Goal: Check status

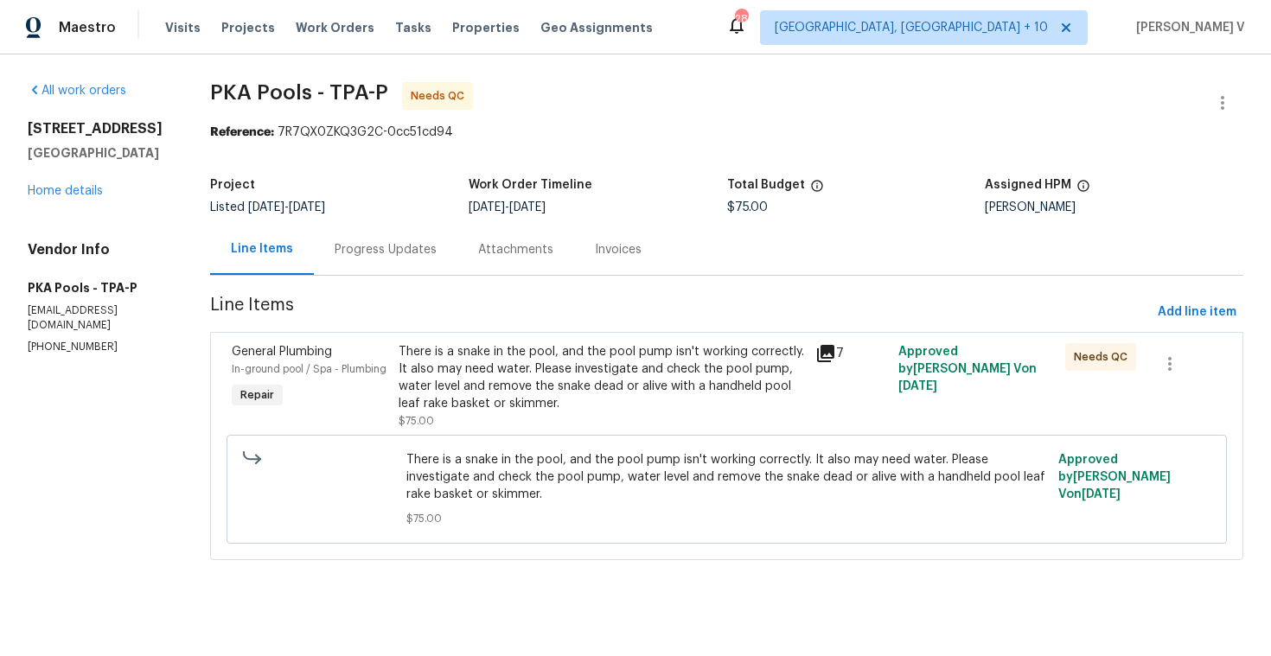
click at [498, 1] on div "Maestro Visits Projects Work Orders Tasks Properties Geo Assignments 281 [GEOGR…" at bounding box center [635, 27] width 1271 height 54
click at [426, 251] on div "Progress Updates" at bounding box center [386, 249] width 102 height 17
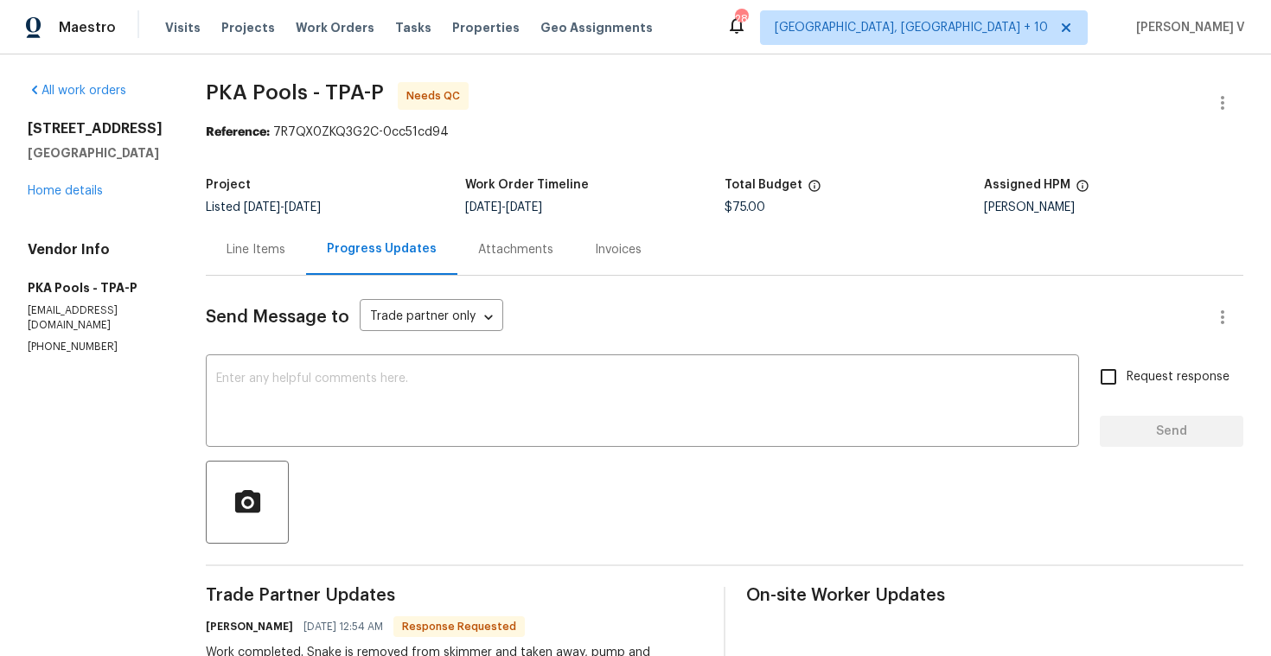
click at [285, 237] on div "Line Items" at bounding box center [256, 249] width 100 height 51
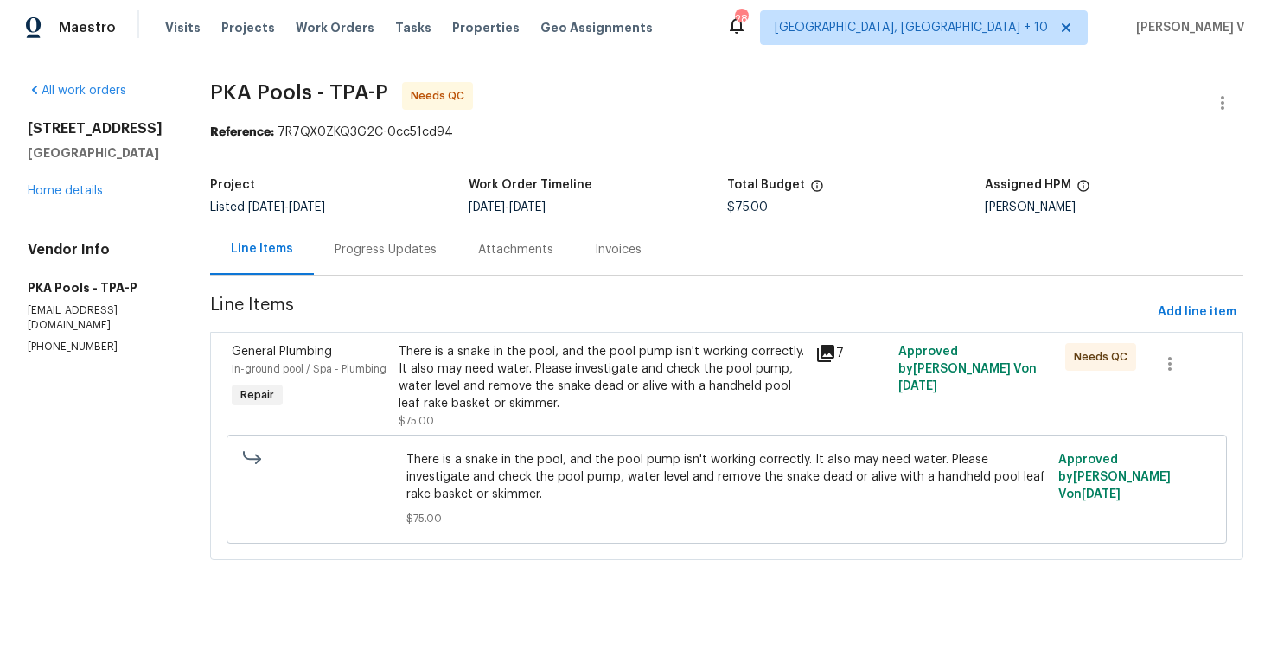
click at [586, 381] on div "There is a snake in the pool, and the pool pump isn't working correctly. It als…" at bounding box center [602, 377] width 407 height 69
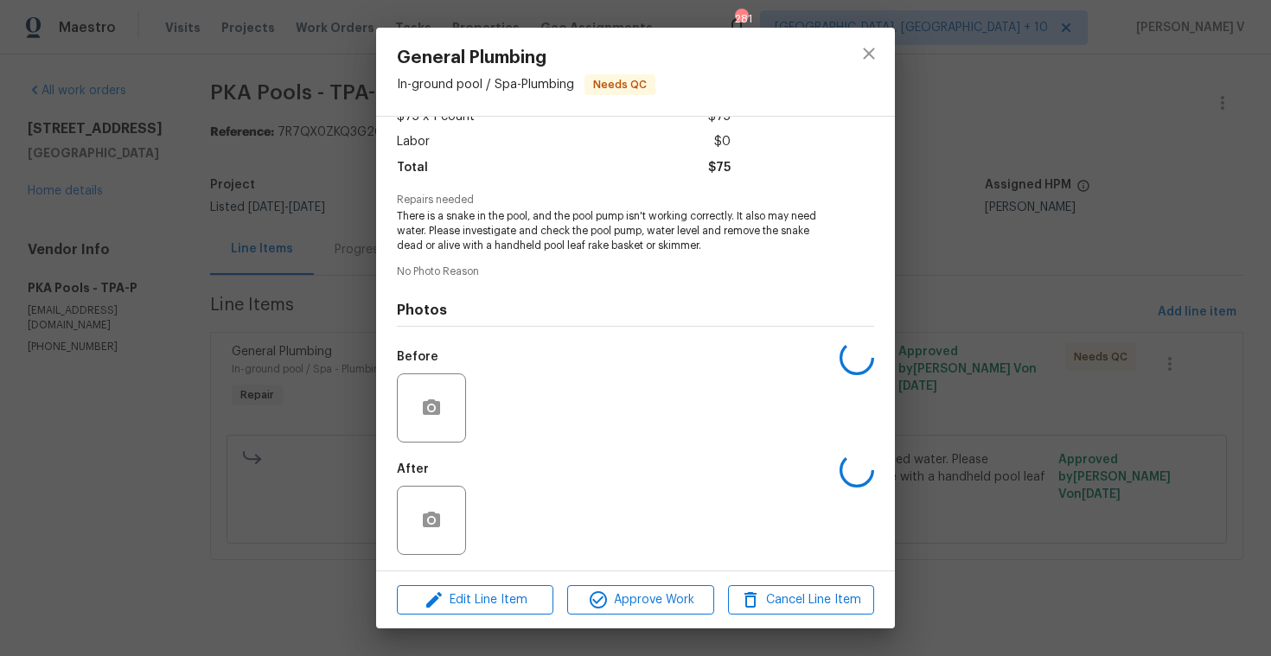
scroll to position [108, 0]
click at [479, 507] on img at bounding box center [507, 521] width 69 height 69
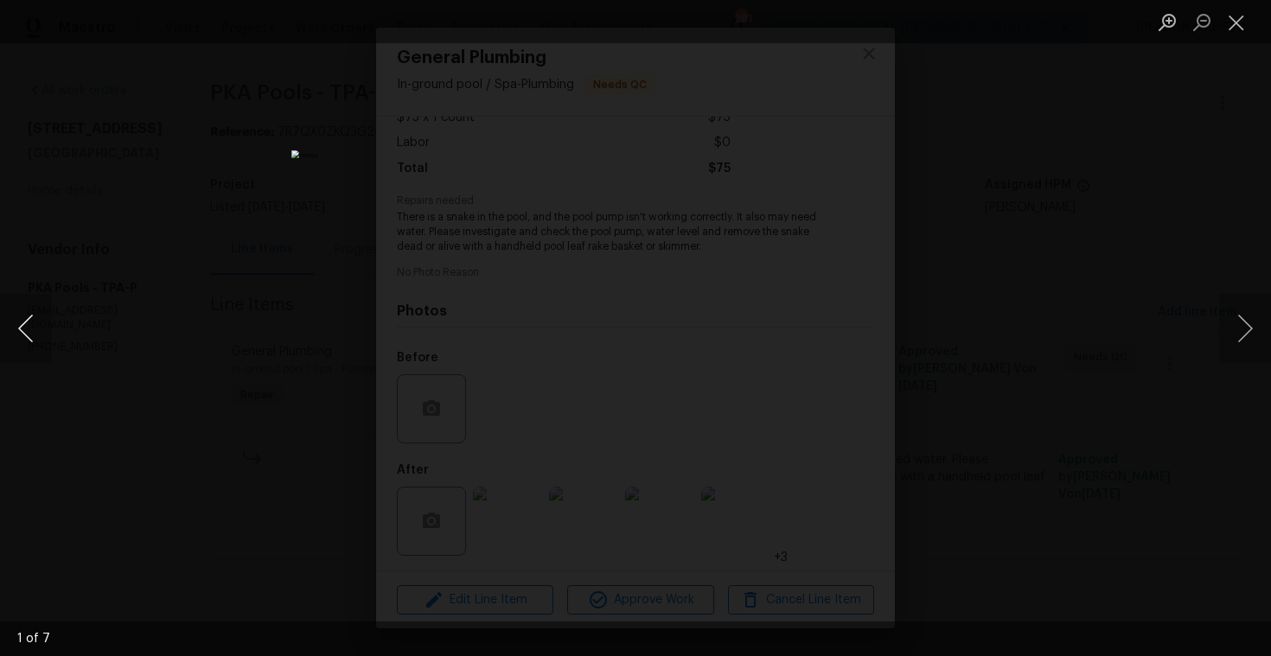
click at [37, 324] on button "Previous image" at bounding box center [26, 328] width 52 height 69
click at [1245, 319] on button "Next image" at bounding box center [1246, 328] width 52 height 69
click at [16, 321] on button "Previous image" at bounding box center [26, 328] width 52 height 69
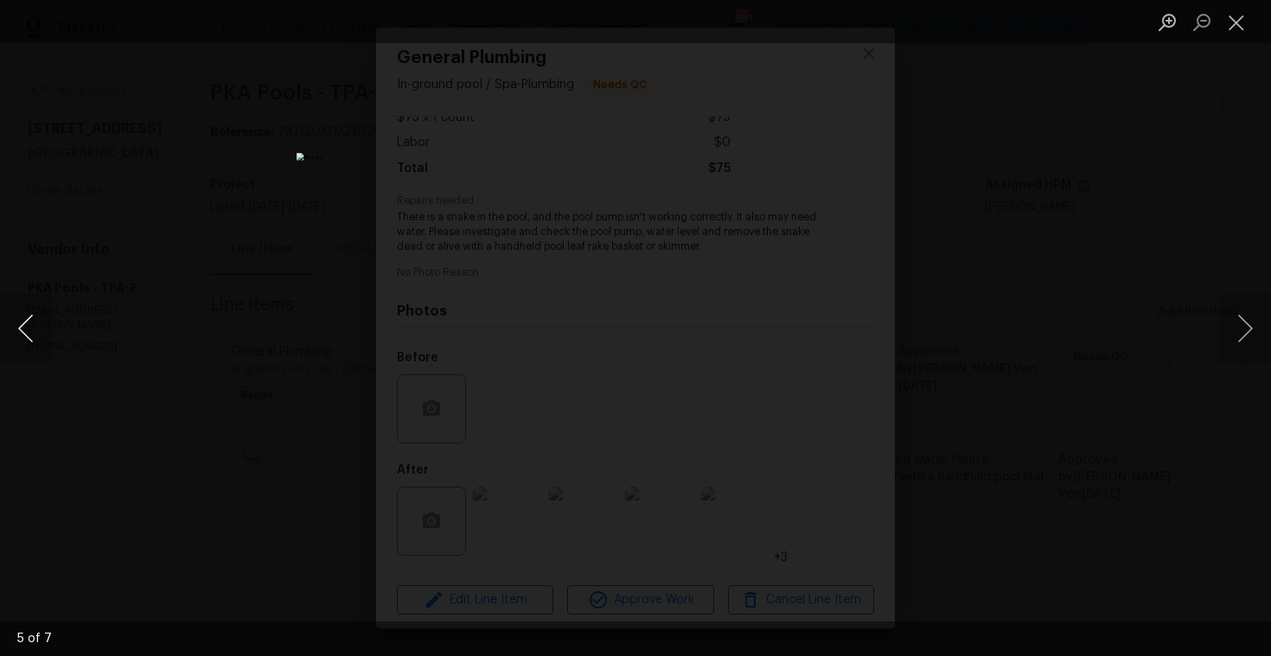
click at [16, 321] on button "Previous image" at bounding box center [26, 328] width 52 height 69
click at [32, 320] on button "Previous image" at bounding box center [26, 328] width 52 height 69
click at [1247, 318] on button "Next image" at bounding box center [1246, 328] width 52 height 69
click at [794, 301] on img "Lightbox" at bounding box center [648, 213] width 1919 height 991
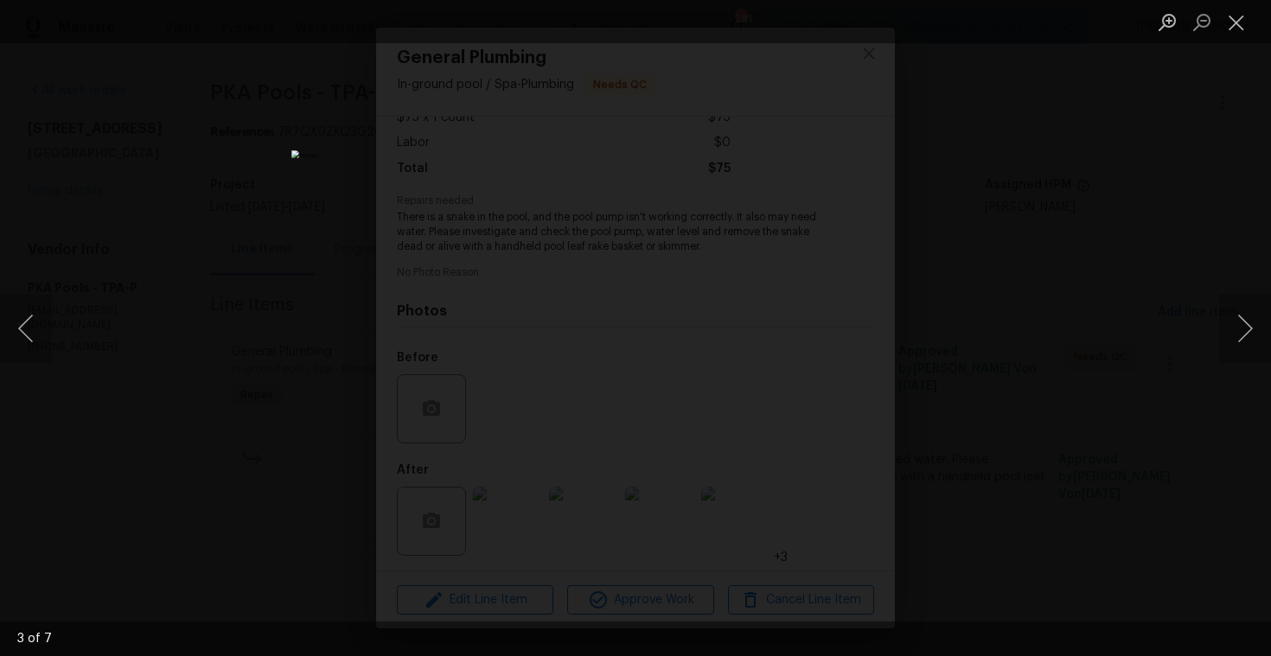
click at [138, 269] on div "Lightbox" at bounding box center [635, 328] width 1271 height 656
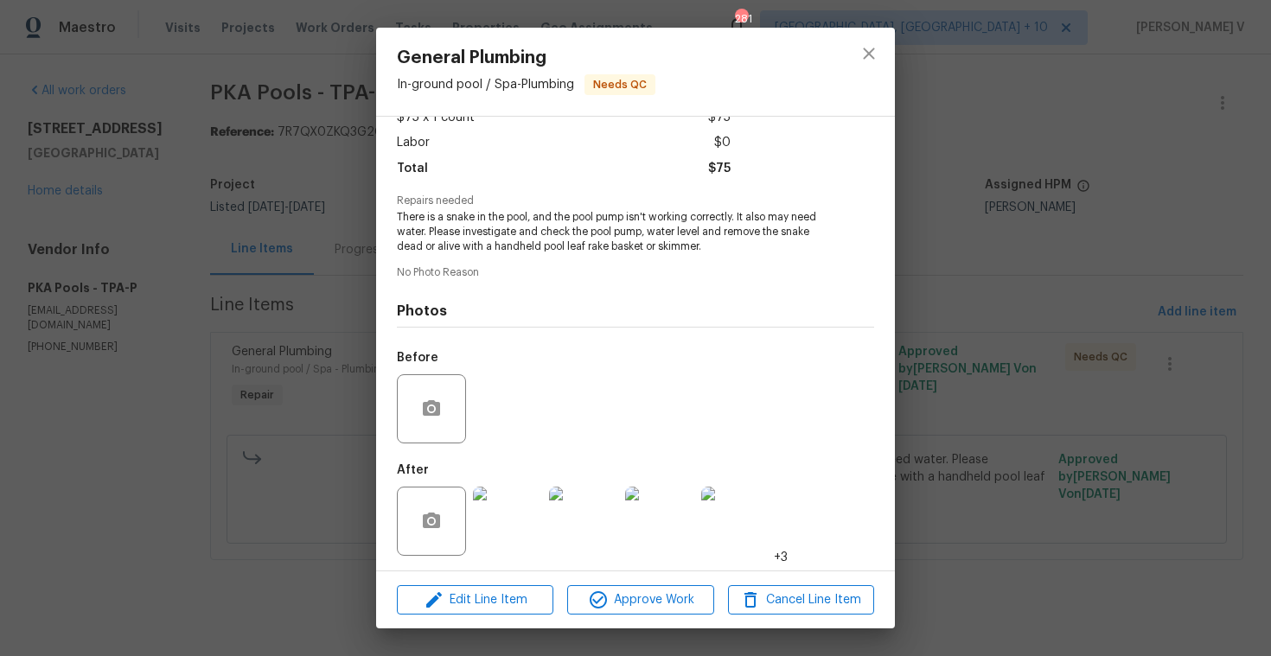
click at [138, 269] on div "General Plumbing In-ground pool / Spa - Plumbing Needs QC Vendor PKA Pools Acco…" at bounding box center [635, 328] width 1271 height 656
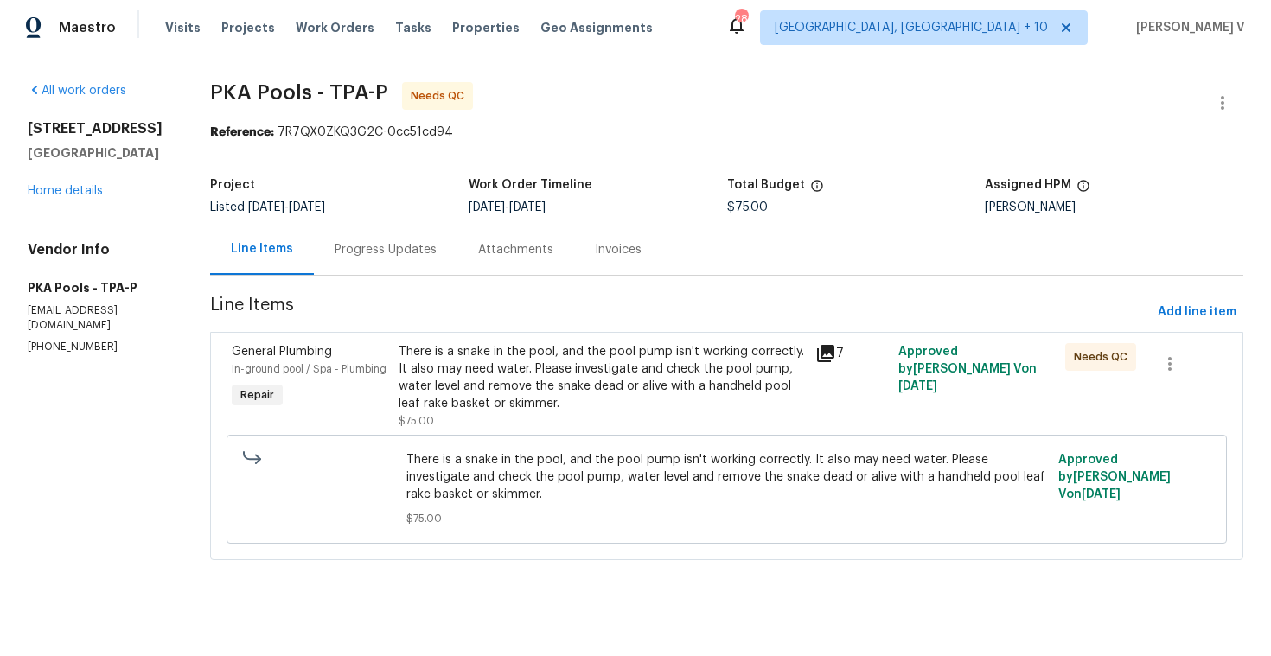
click at [400, 266] on div "Progress Updates" at bounding box center [386, 249] width 144 height 51
